Goal: Transaction & Acquisition: Purchase product/service

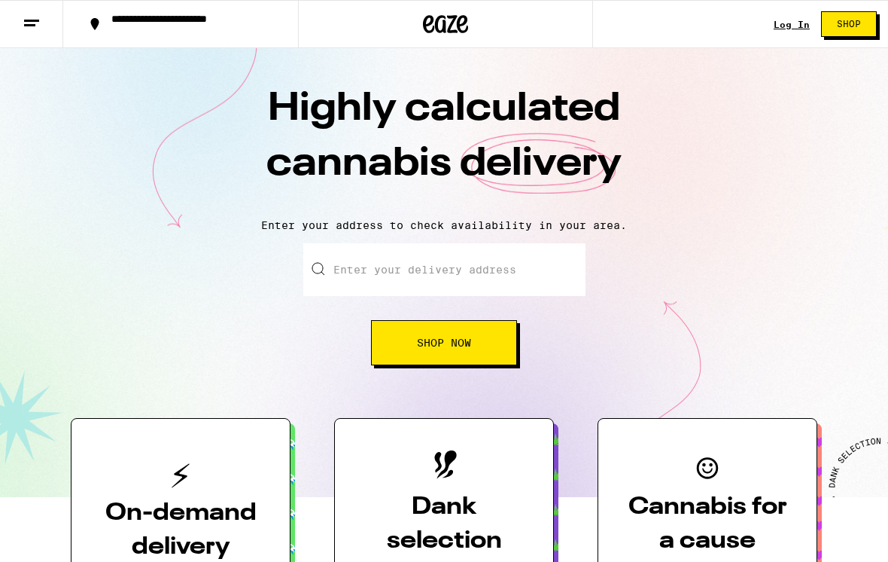
click at [793, 21] on link "Log In" at bounding box center [792, 25] width 36 height 10
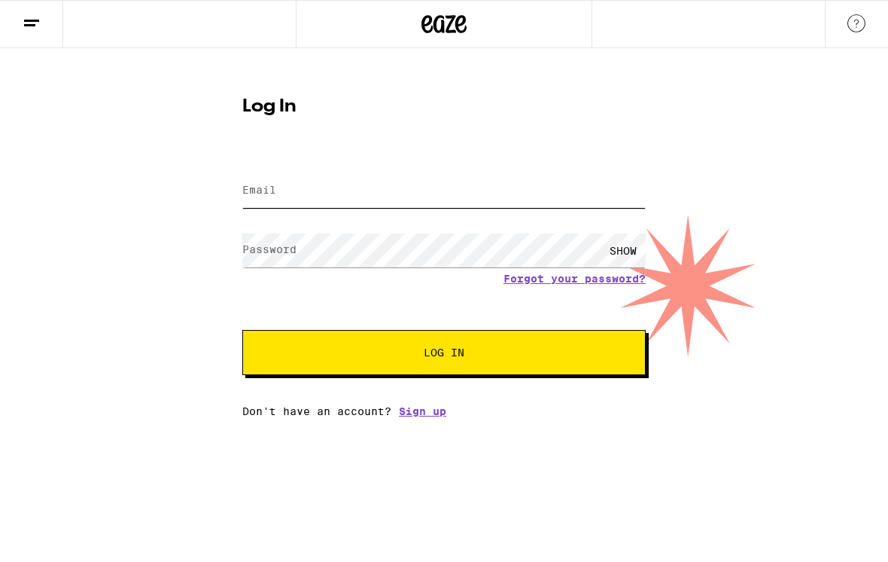
click at [525, 175] on input "Email" at bounding box center [443, 191] width 403 height 34
type input "[PERSON_NAME][EMAIL_ADDRESS][PERSON_NAME][DOMAIN_NAME]"
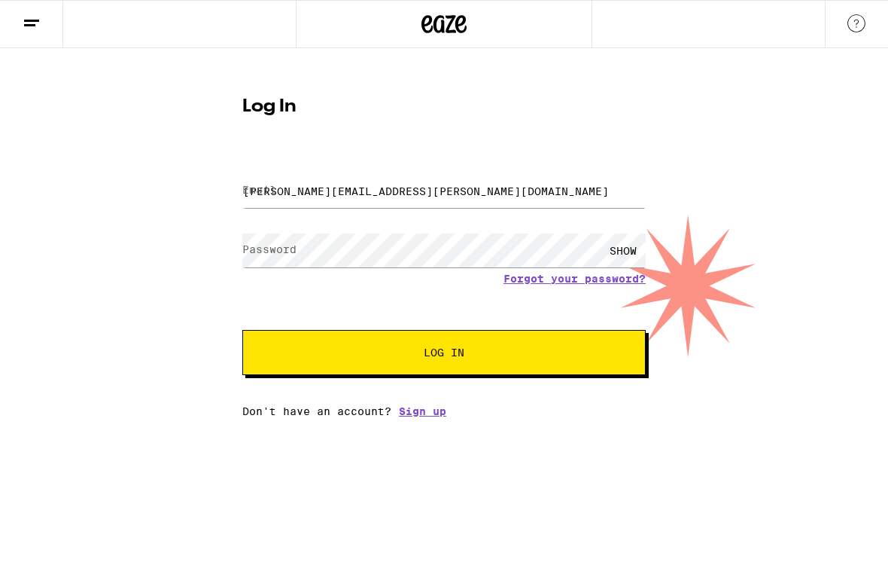
click at [444, 355] on button "Log In" at bounding box center [443, 352] width 403 height 45
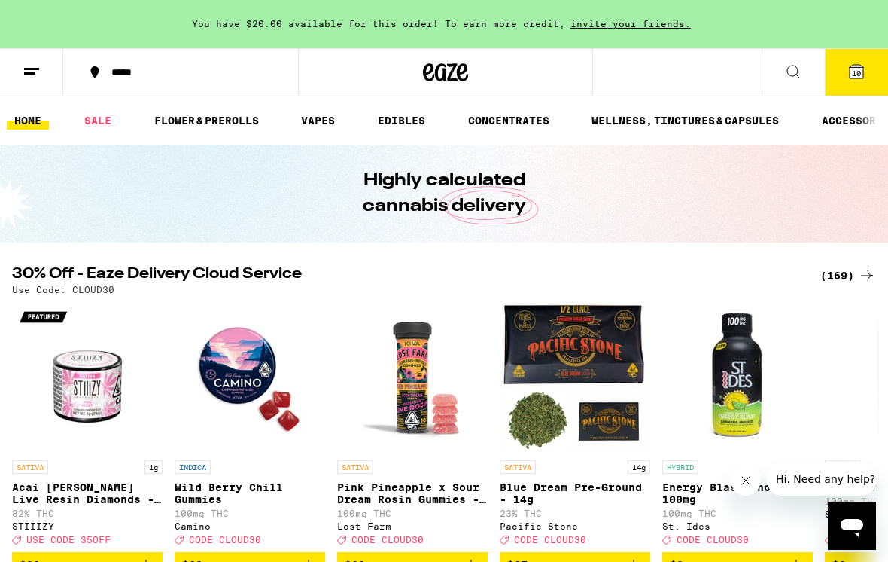
click at [26, 81] on button at bounding box center [31, 72] width 63 height 47
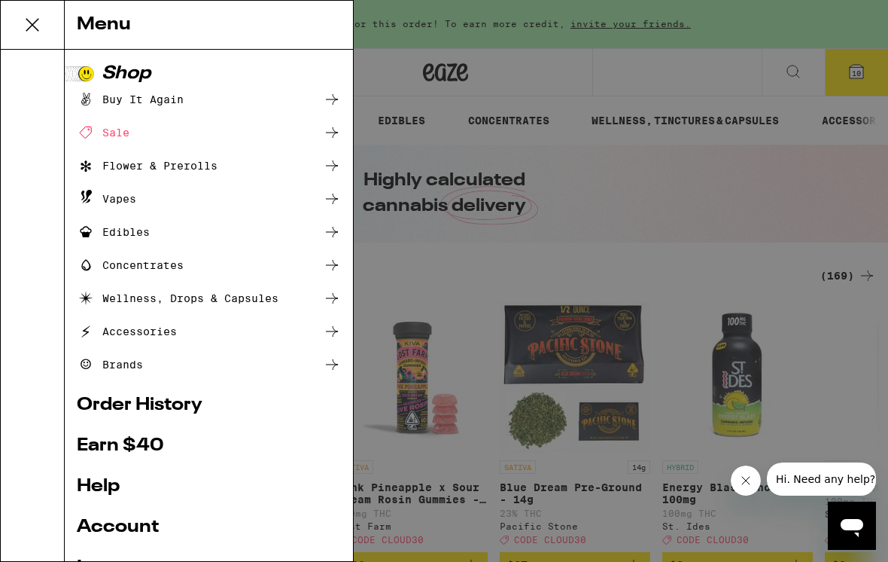
click at [171, 101] on div "Buy It Again" at bounding box center [130, 99] width 107 height 18
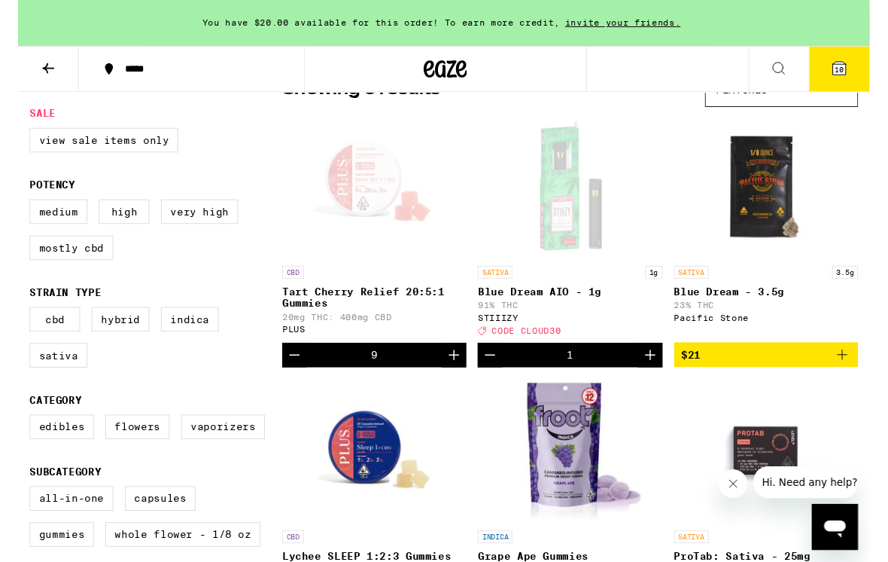
scroll to position [147, 0]
click at [300, 382] on button "Decrement" at bounding box center [289, 370] width 26 height 26
click at [378, 225] on div "Open page for Tart Cherry Relief 20:5:1 Gummies from PLUS" at bounding box center [372, 194] width 151 height 151
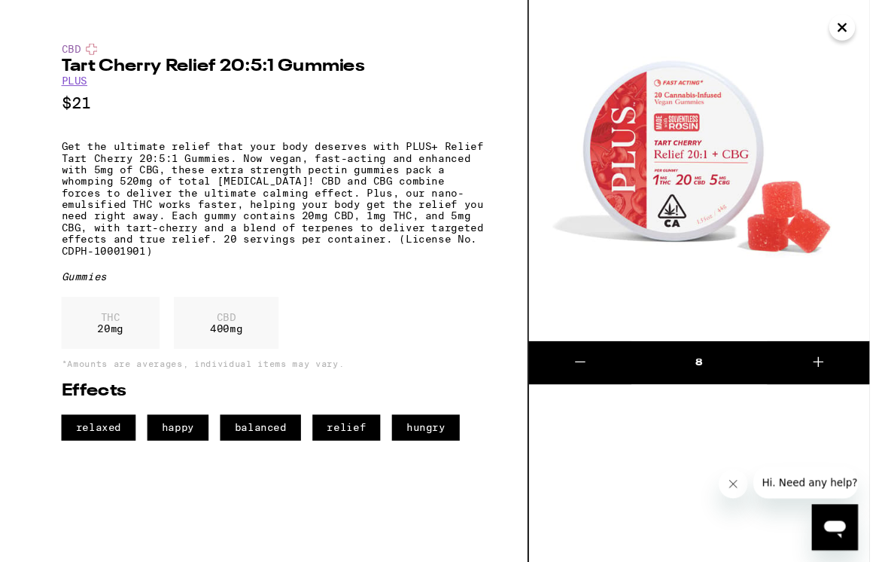
click at [841, 379] on icon at bounding box center [835, 377] width 18 height 18
click at [727, 484] on button "Close message from company" at bounding box center [734, 484] width 30 height 30
click at [870, 38] on img at bounding box center [710, 177] width 355 height 355
click at [851, 29] on icon "Close" at bounding box center [860, 28] width 18 height 23
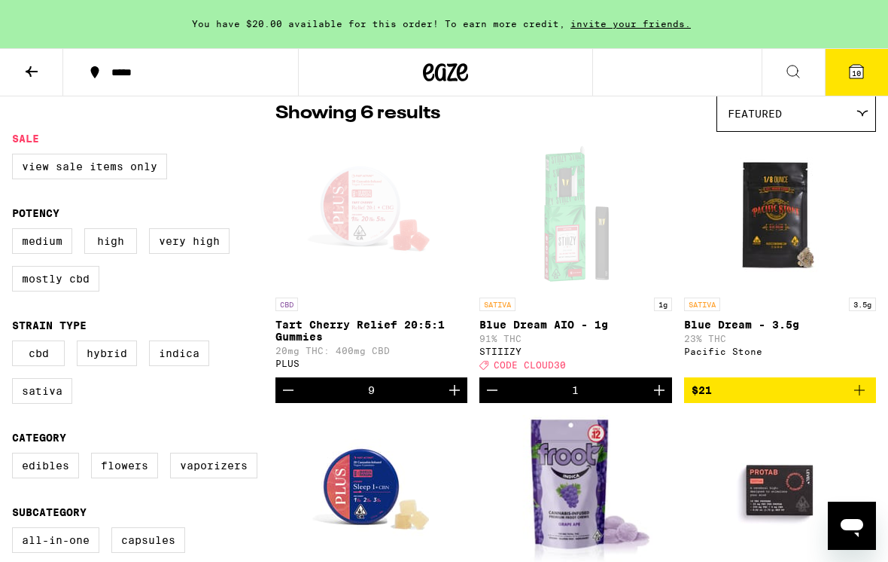
scroll to position [124, 0]
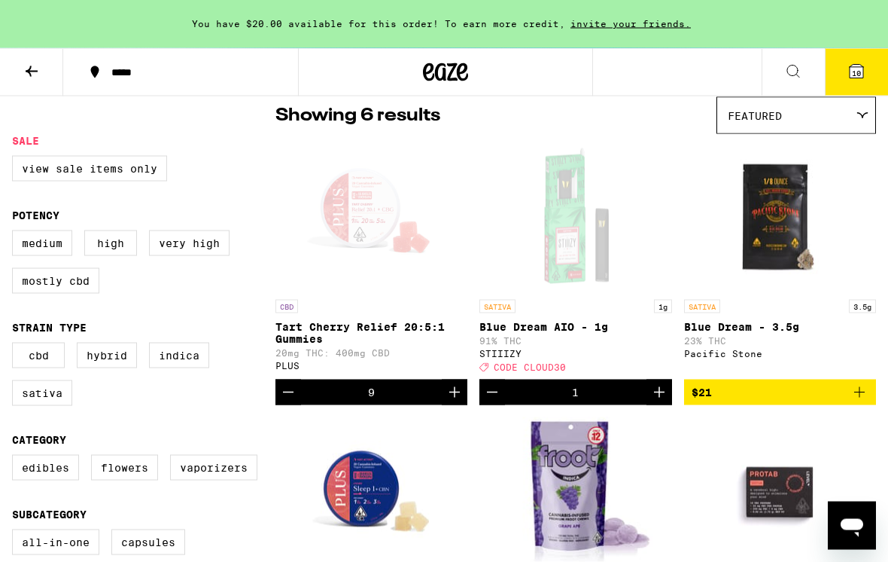
click at [369, 219] on div "Open page for Tart Cherry Relief 20:5:1 Gummies from PLUS" at bounding box center [372, 217] width 151 height 151
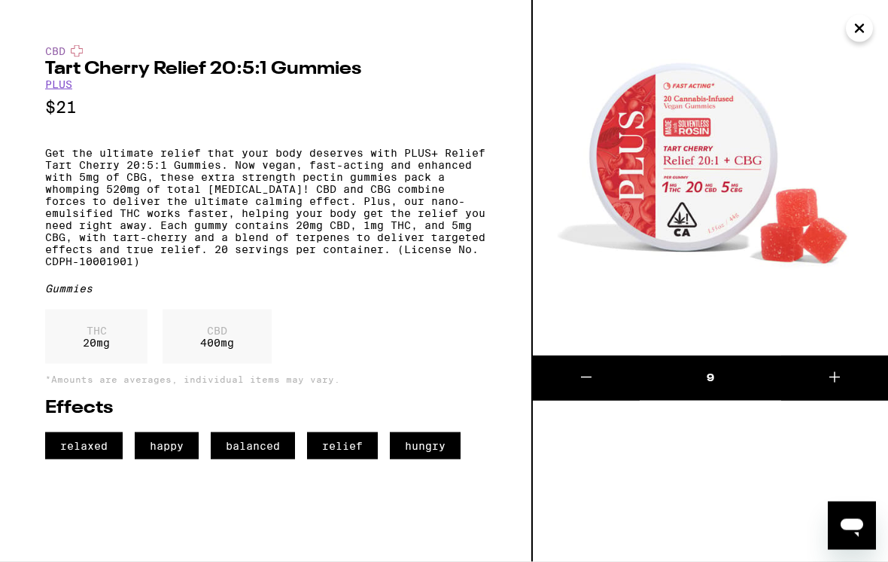
scroll to position [125, 0]
click at [859, 42] on img at bounding box center [710, 177] width 355 height 355
click at [866, 20] on icon "Close" at bounding box center [860, 28] width 18 height 23
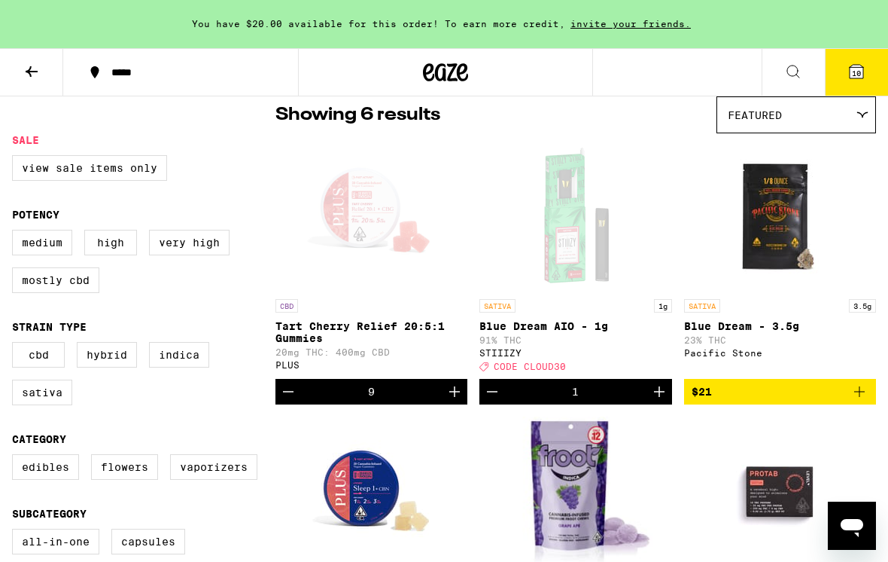
click at [795, 75] on icon at bounding box center [793, 71] width 18 height 18
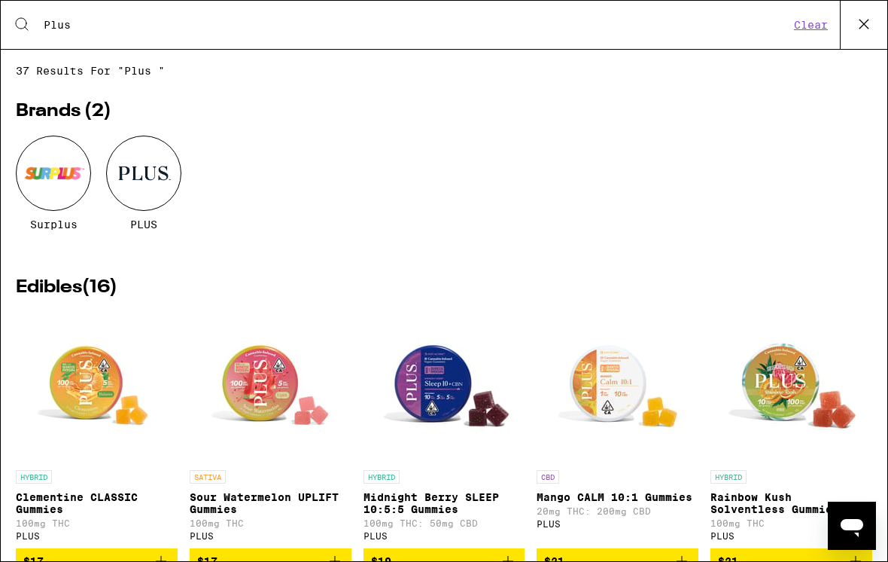
type input "Plus"
click at [140, 173] on div at bounding box center [143, 172] width 75 height 75
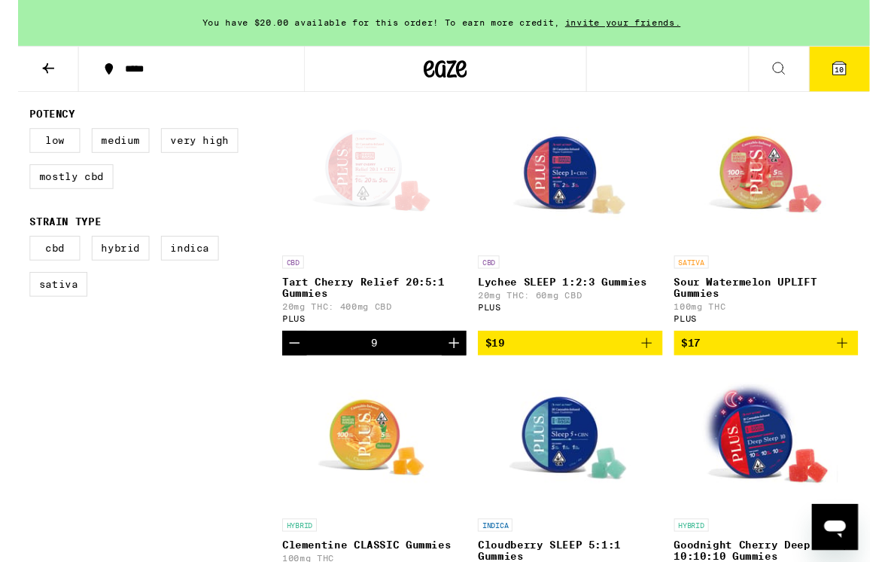
scroll to position [427, 0]
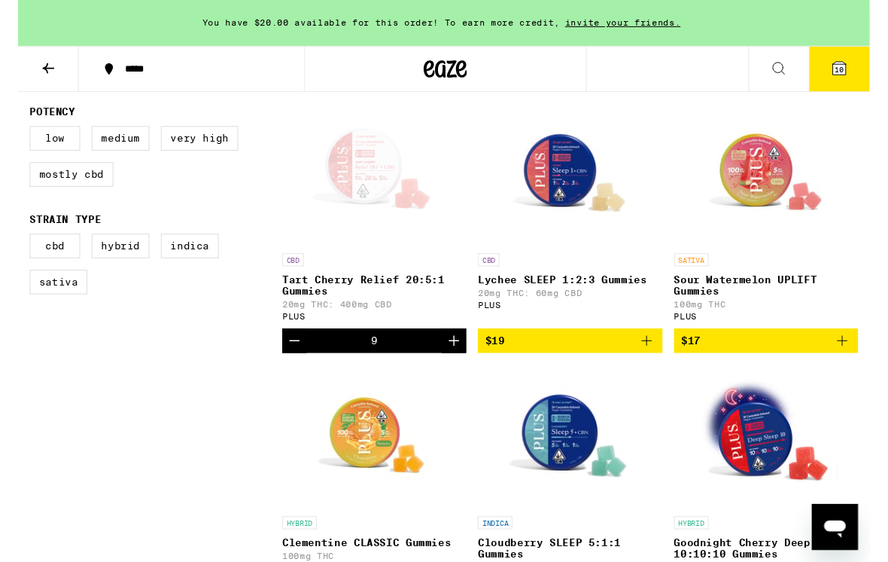
click at [862, 75] on icon at bounding box center [857, 72] width 14 height 14
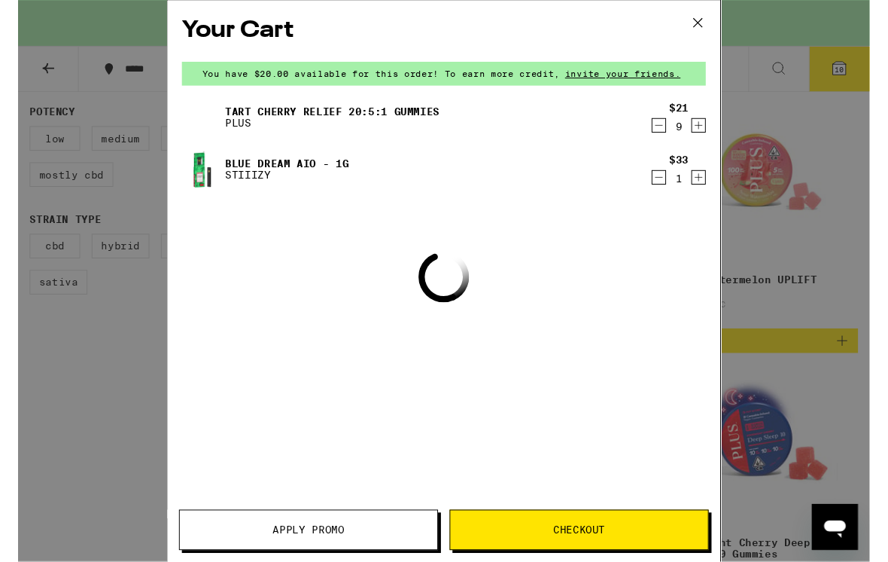
scroll to position [428, 0]
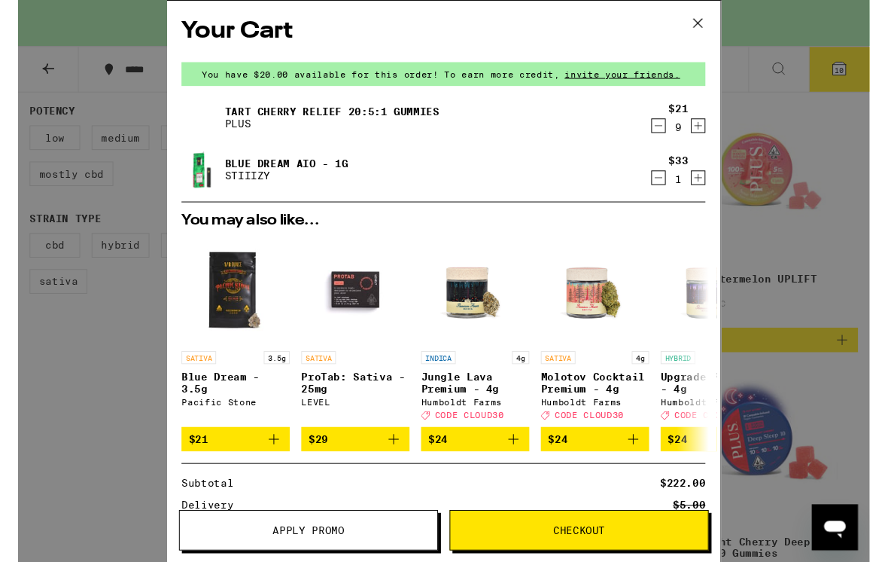
click at [232, 175] on link "Blue Dream AIO - 1g" at bounding box center [280, 171] width 129 height 12
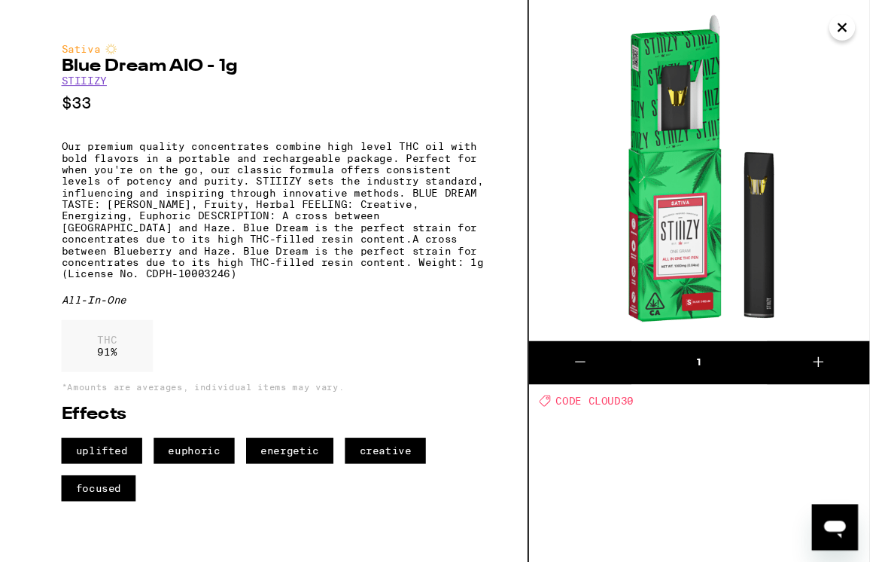
click at [602, 384] on button at bounding box center [586, 377] width 107 height 45
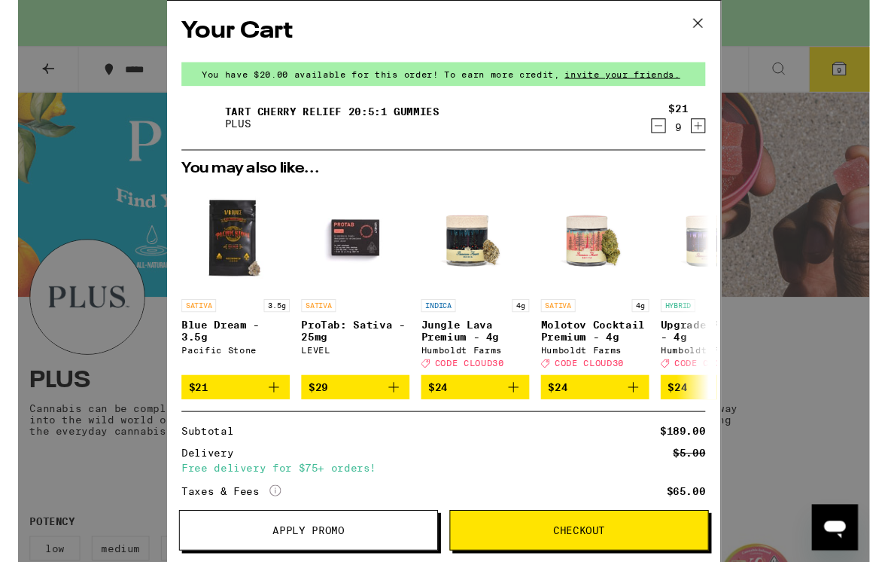
click at [705, 19] on icon at bounding box center [709, 24] width 23 height 23
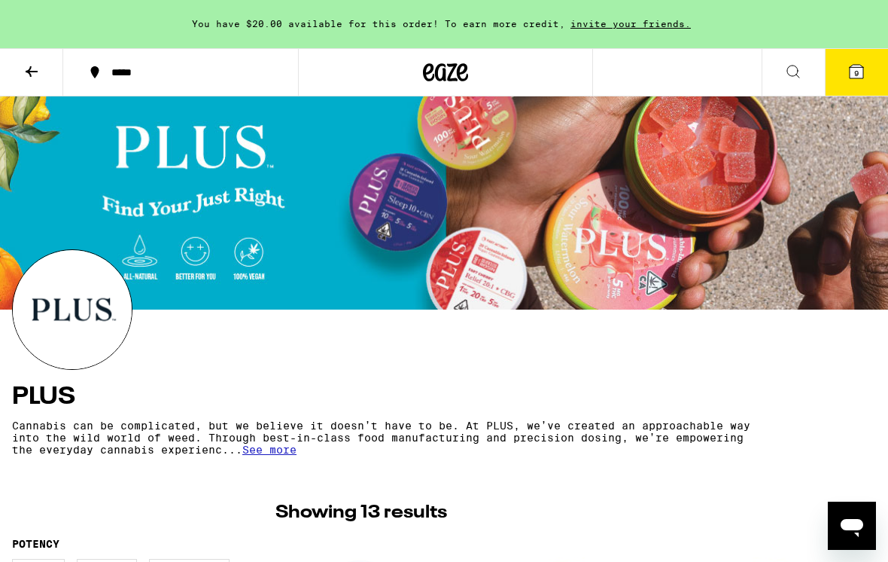
click at [32, 76] on icon at bounding box center [32, 71] width 18 height 18
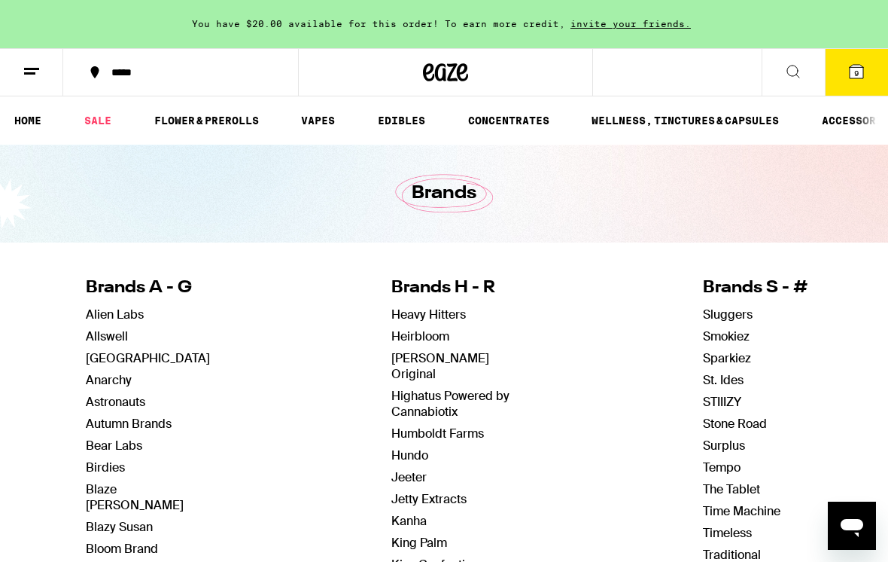
click at [315, 111] on link "VAPES" at bounding box center [318, 120] width 49 height 18
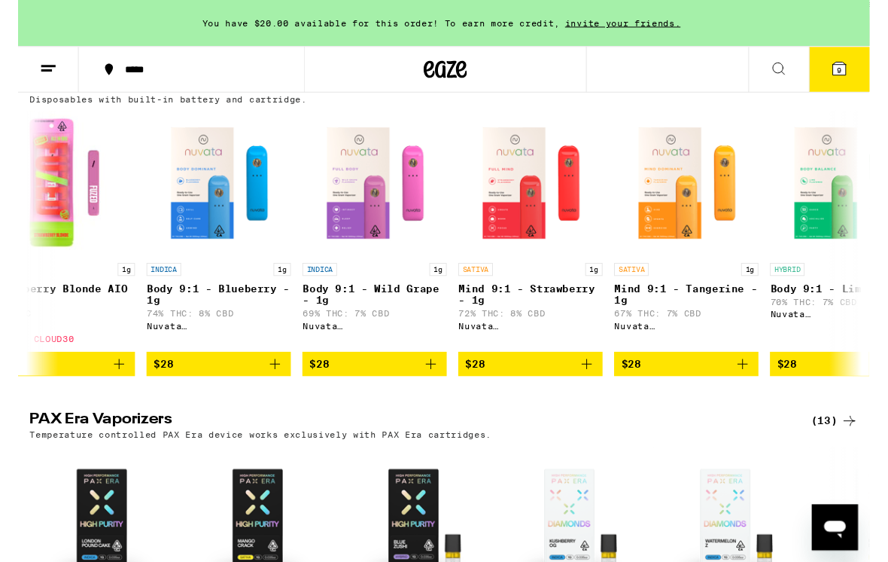
scroll to position [0, 1019]
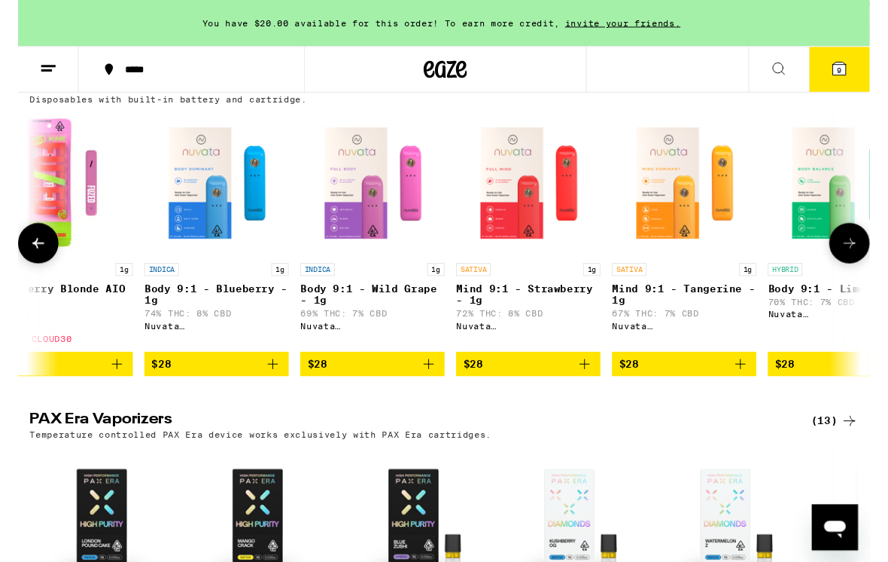
click at [574, 458] on div "Temperature controlled PAX Era device works exclusively with PAX Era cartridges." at bounding box center [444, 453] width 864 height 10
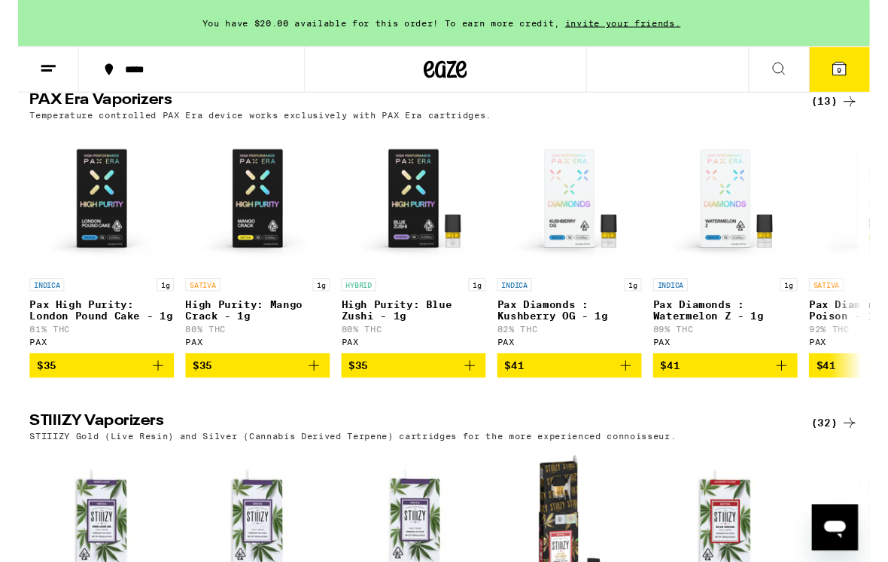
scroll to position [0, 0]
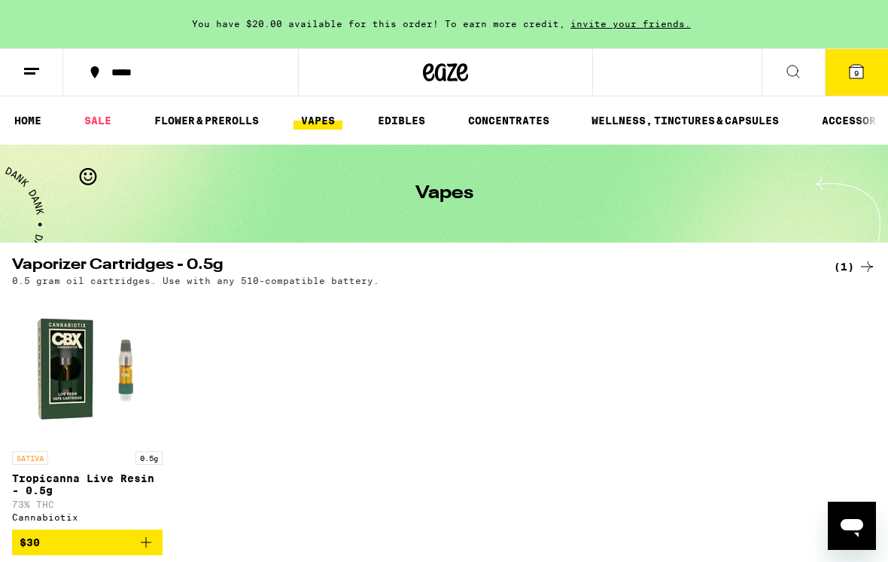
click at [18, 128] on link "HOME" at bounding box center [28, 120] width 42 height 18
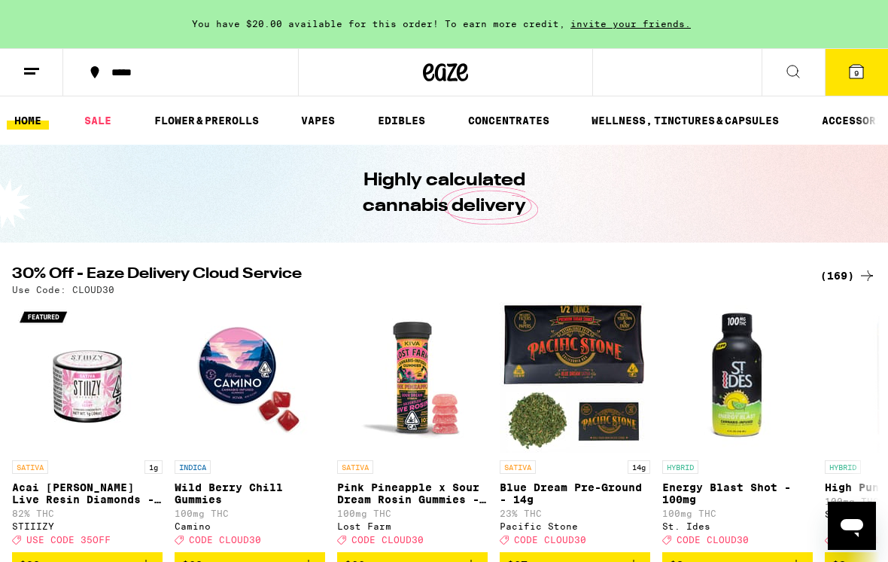
click at [9, 213] on div "Highly calculated cannabis delivery" at bounding box center [444, 194] width 888 height 98
click at [796, 71] on icon at bounding box center [793, 71] width 18 height 18
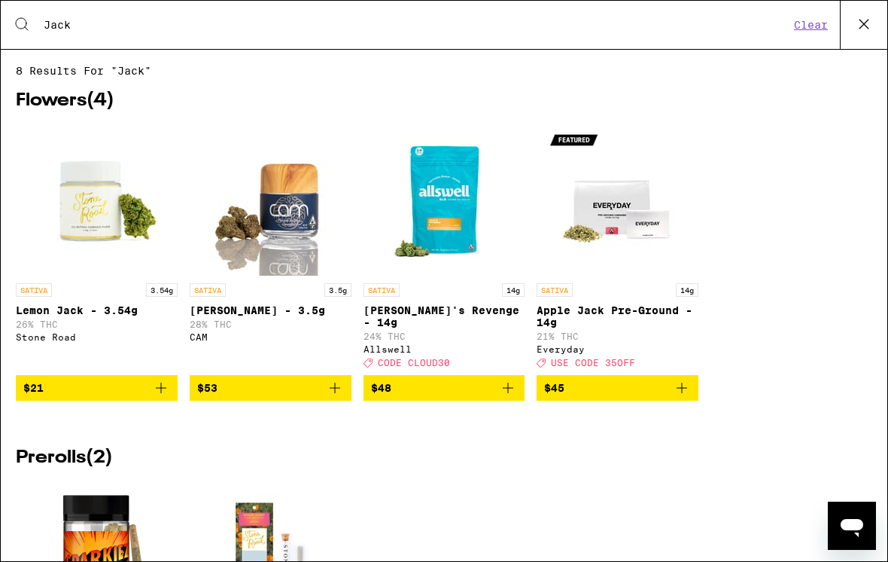
type input "Jack"
click at [811, 20] on button "Clear" at bounding box center [811, 25] width 43 height 14
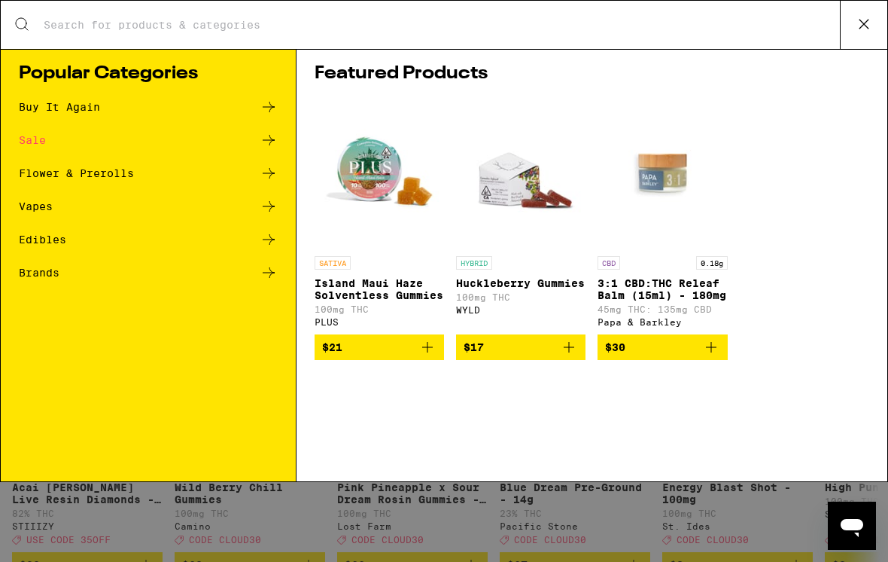
click at [32, 212] on div "Vapes" at bounding box center [36, 206] width 34 height 11
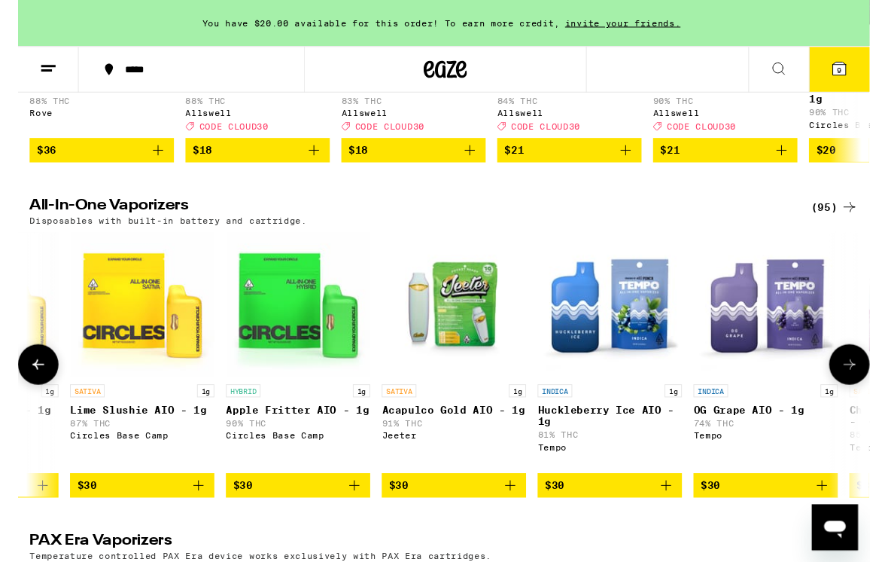
scroll to position [0, 5487]
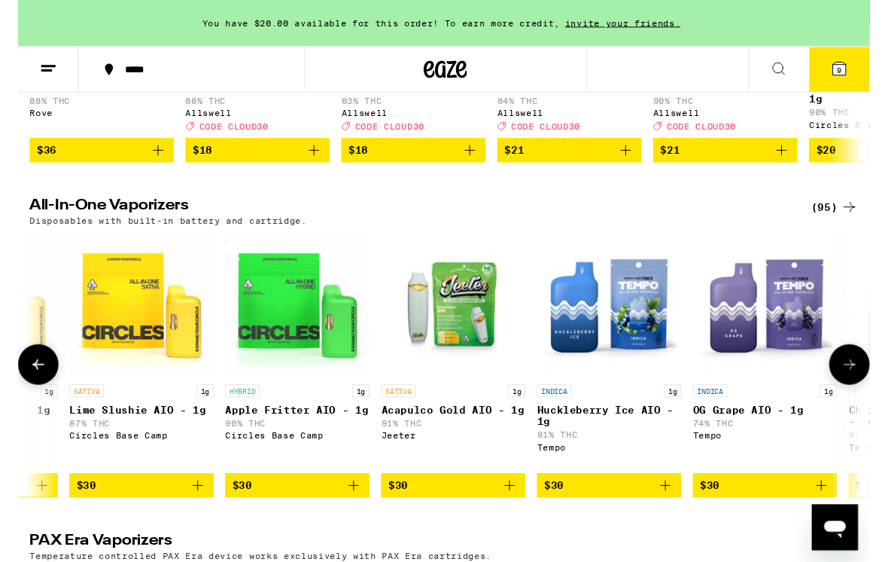
click at [510, 515] on icon "Add to bag" at bounding box center [513, 506] width 18 height 18
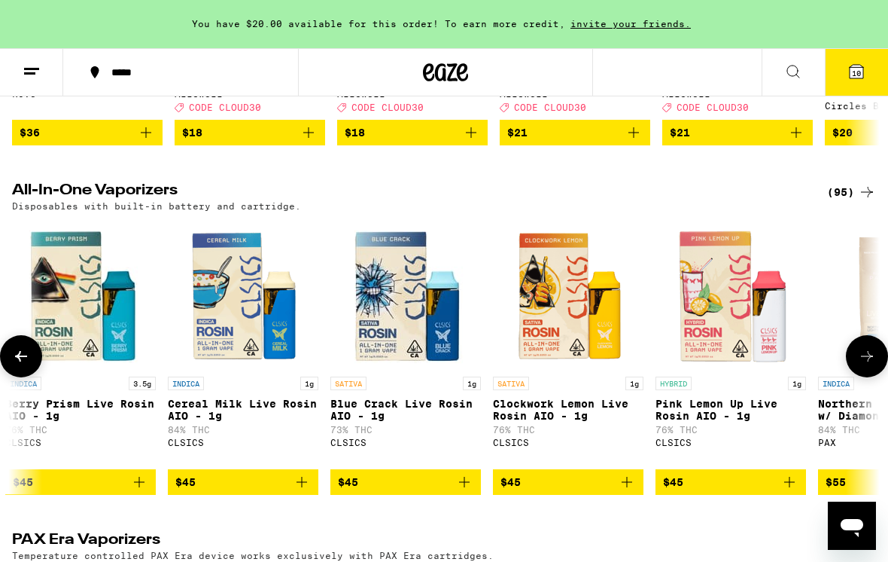
scroll to position [759, 0]
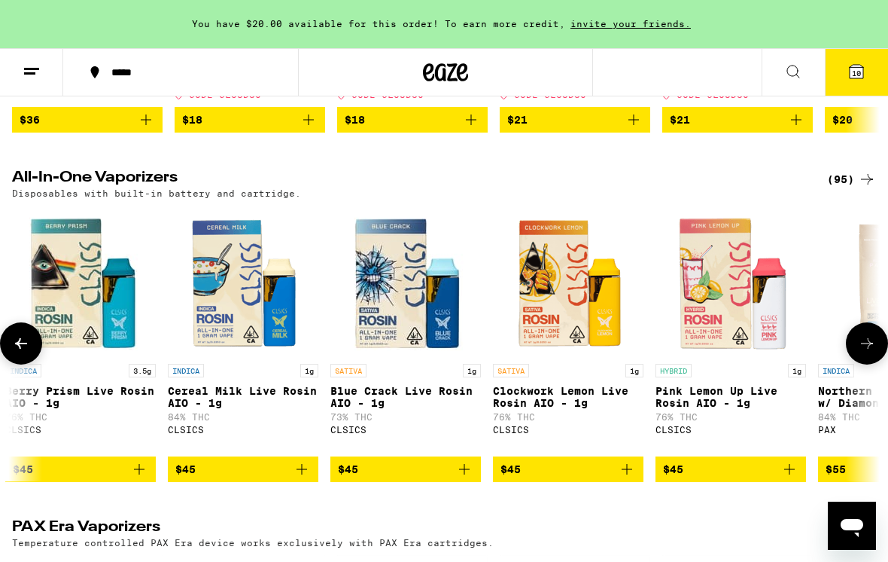
click at [450, 478] on span "$45" at bounding box center [405, 469] width 135 height 18
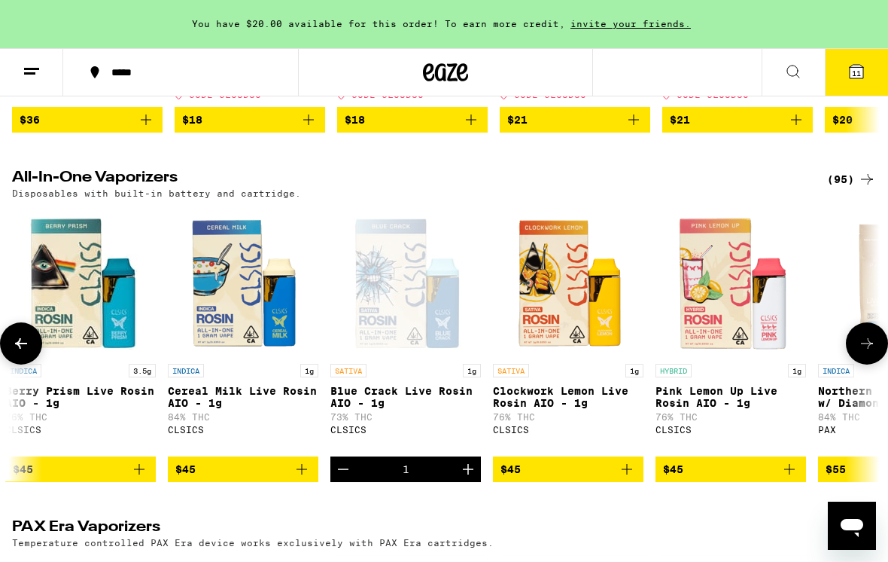
click at [856, 71] on span "11" at bounding box center [856, 73] width 9 height 9
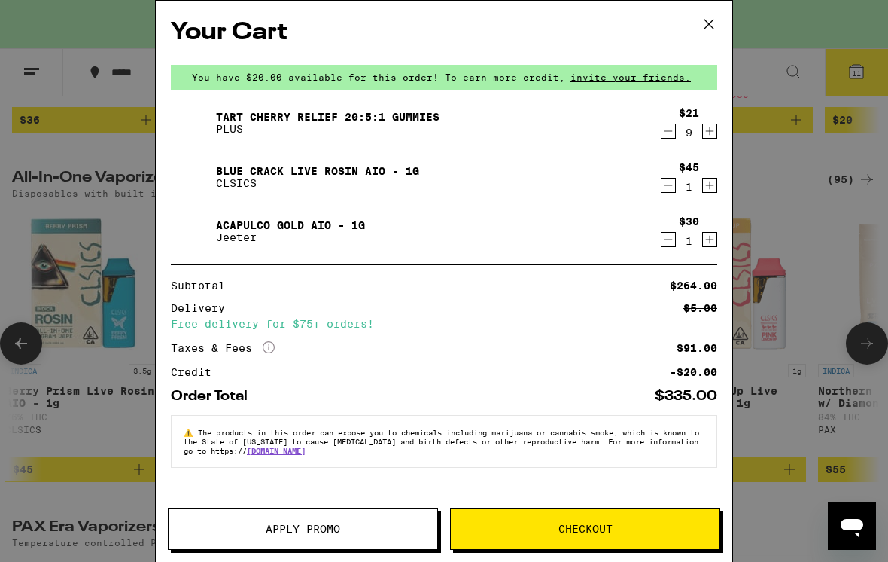
click at [584, 525] on span "Checkout" at bounding box center [586, 528] width 54 height 11
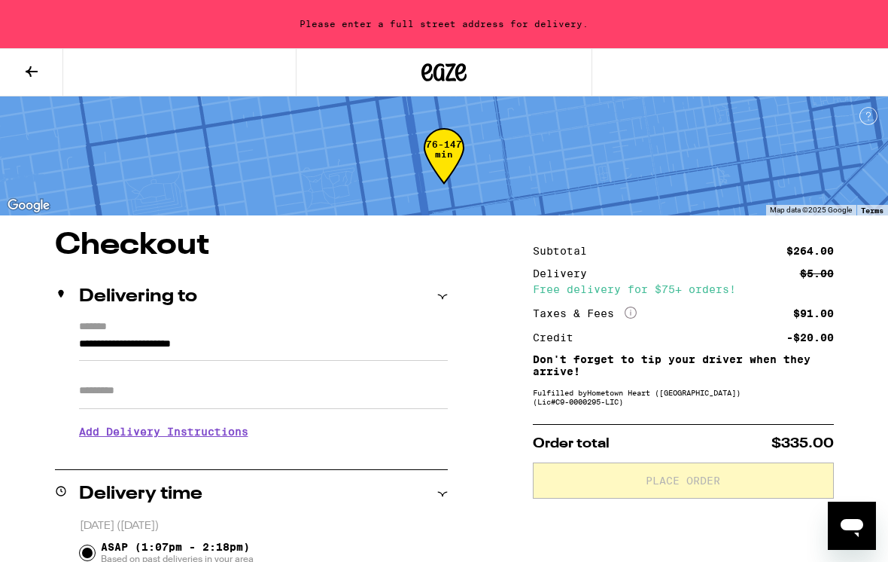
click at [385, 349] on input "**********" at bounding box center [263, 348] width 369 height 26
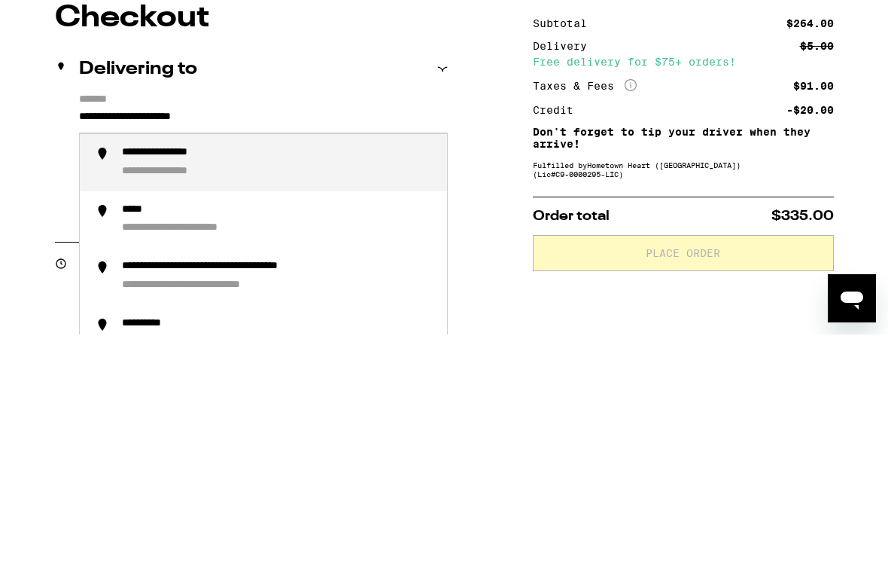
scroll to position [227, 0]
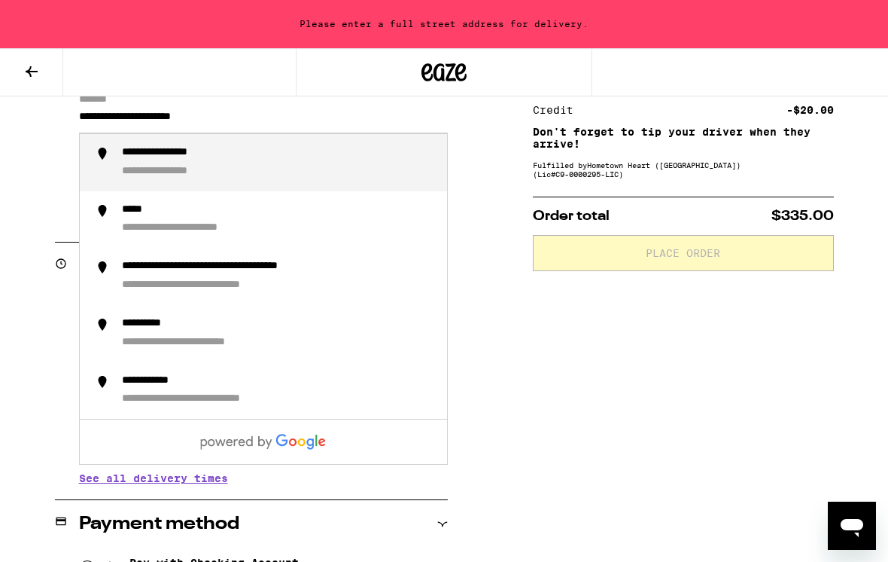
click at [269, 112] on input "**********" at bounding box center [263, 121] width 369 height 26
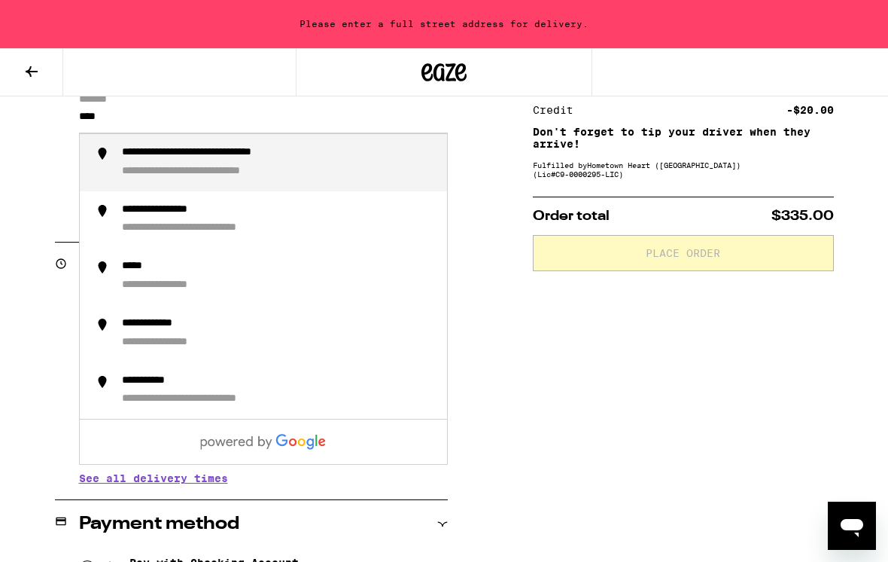
type input "***"
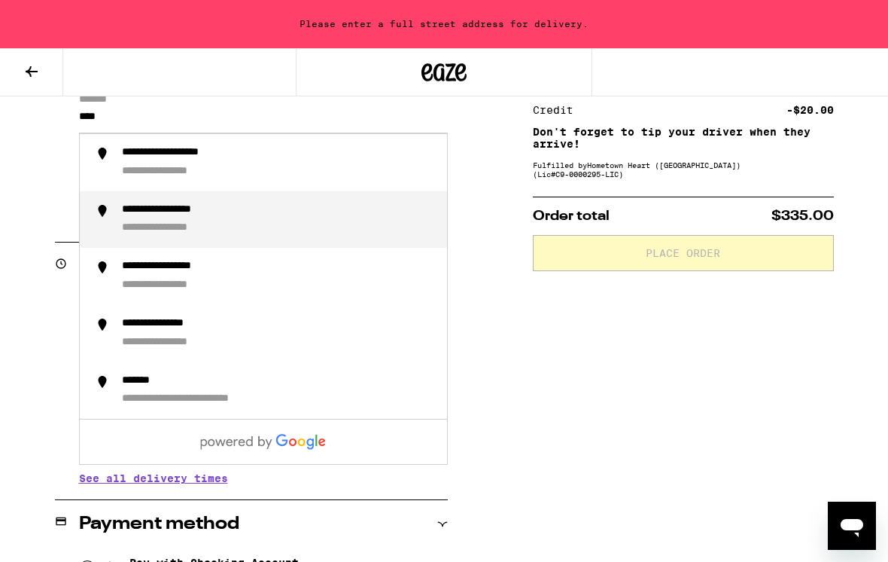
click at [196, 218] on div "**********" at bounding box center [183, 210] width 123 height 14
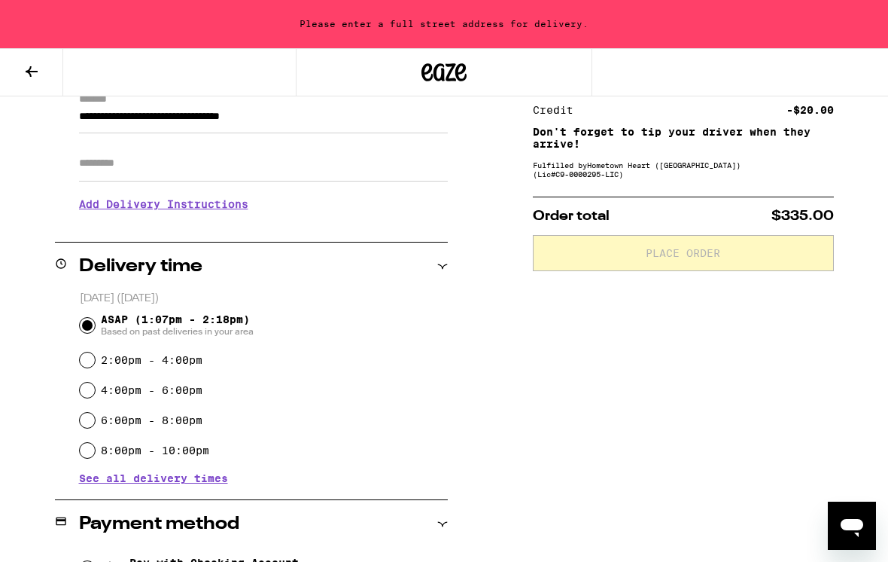
type input "**********"
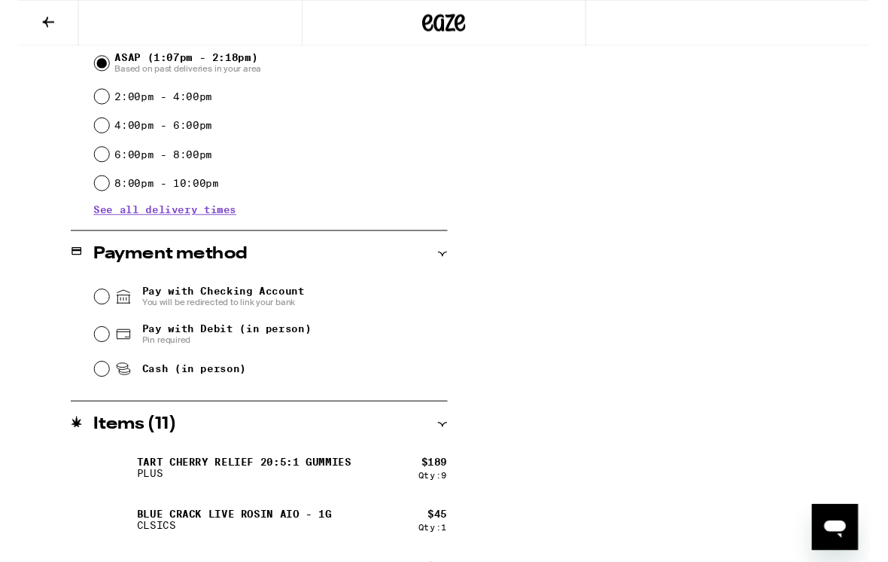
scroll to position [451, 0]
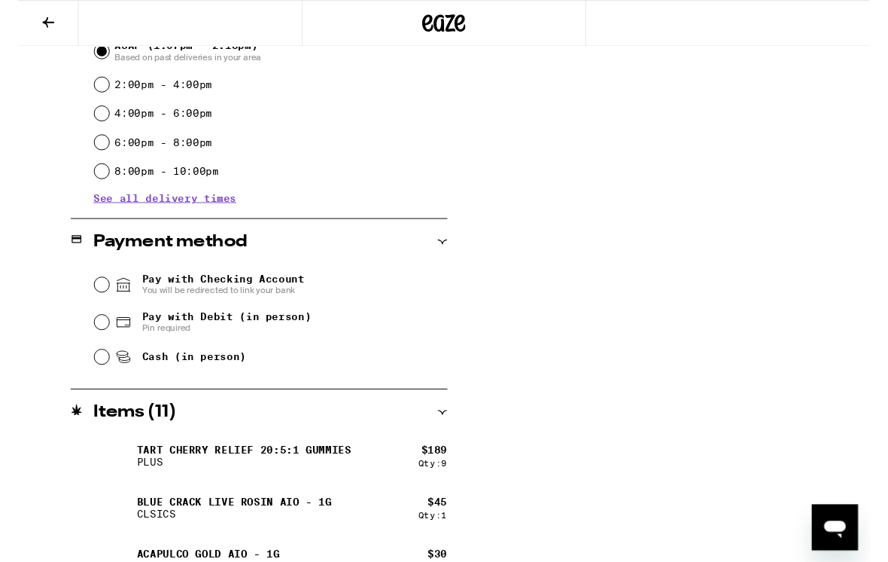
click at [86, 376] on input "Cash (in person)" at bounding box center [87, 371] width 15 height 15
radio input "true"
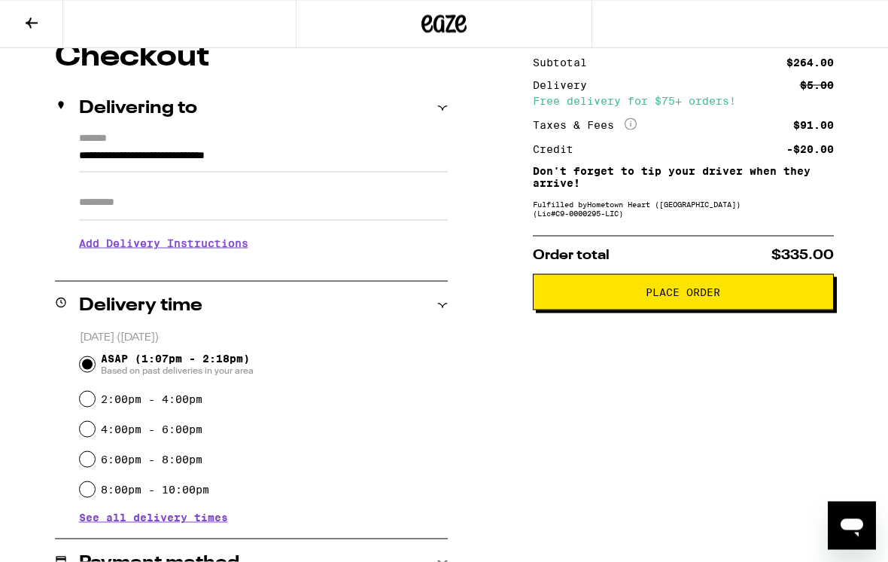
scroll to position [70, 0]
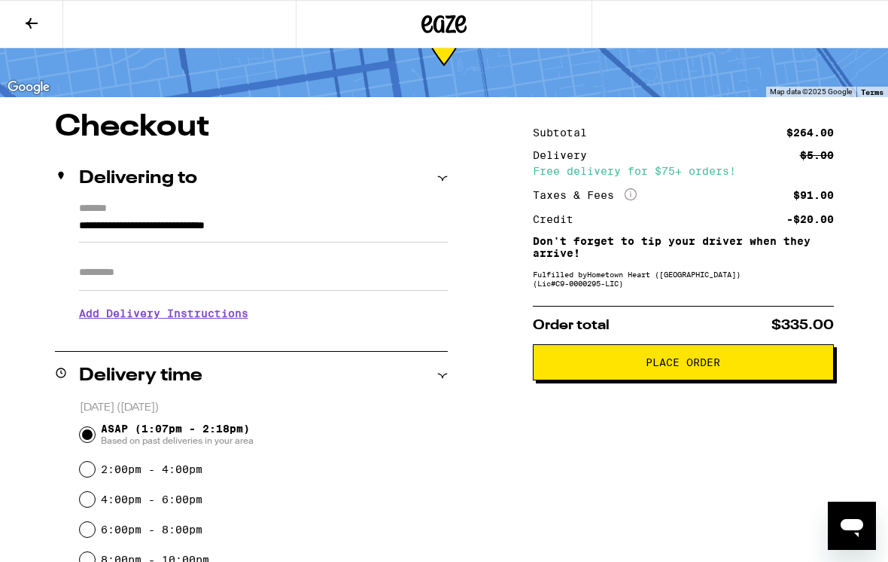
click at [691, 367] on span "Place Order" at bounding box center [683, 362] width 75 height 11
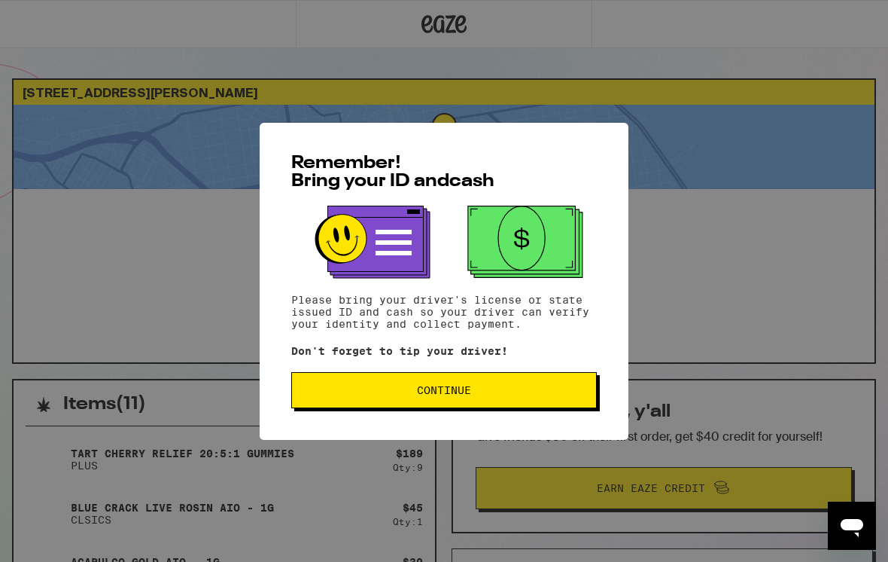
click at [522, 395] on span "Continue" at bounding box center [444, 390] width 280 height 11
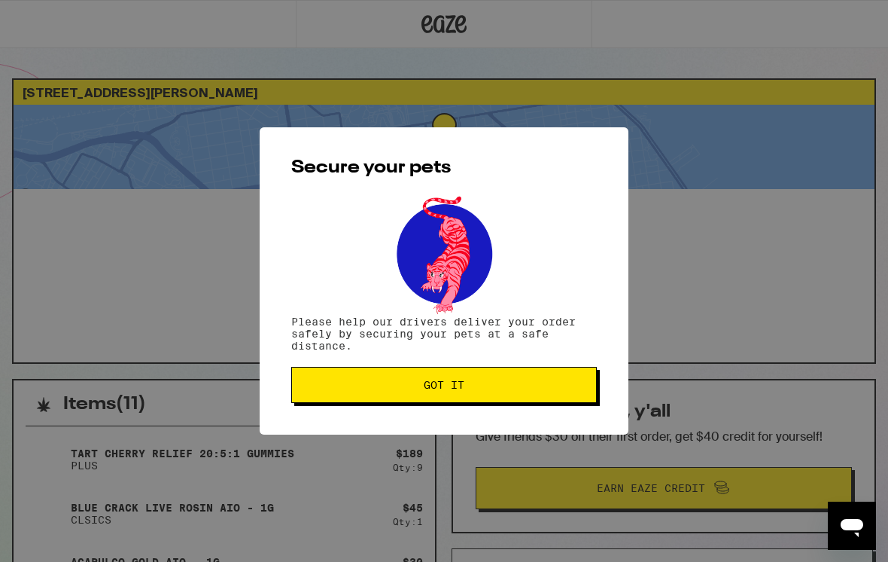
click at [488, 381] on button "Got it" at bounding box center [444, 385] width 306 height 36
